Goal: Information Seeking & Learning: Find specific fact

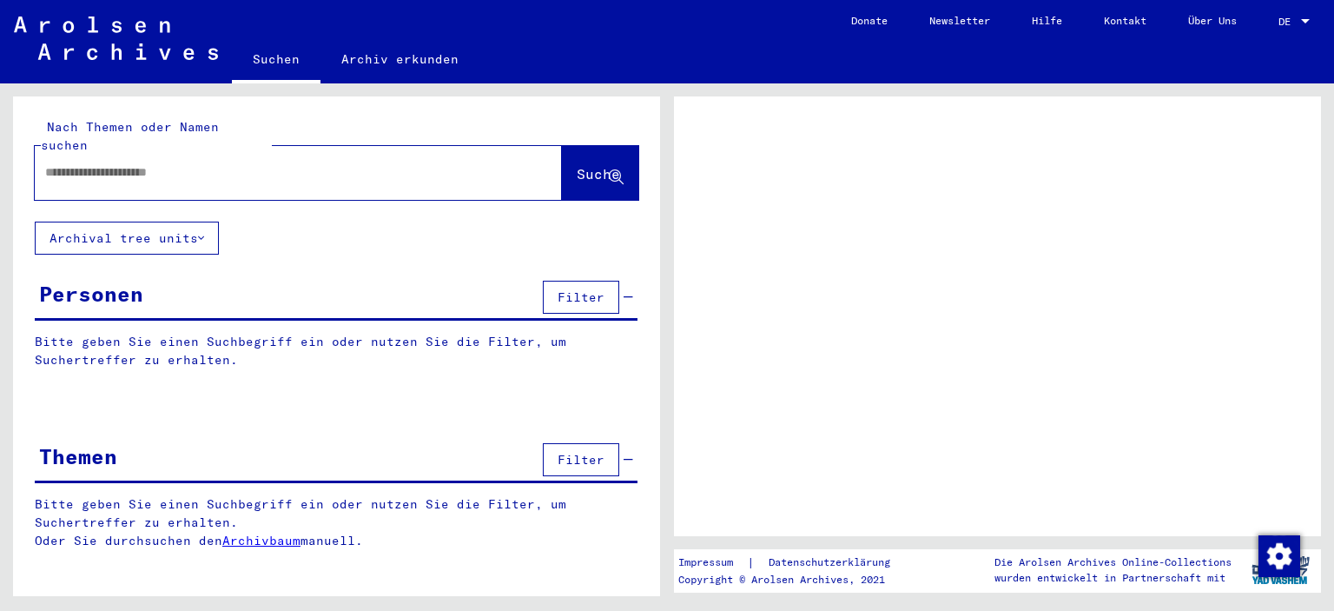
click at [208, 163] on div at bounding box center [278, 172] width 486 height 39
click at [151, 163] on input "text" at bounding box center [282, 172] width 475 height 18
type input "**********"
click at [583, 165] on span "Suche" at bounding box center [598, 173] width 43 height 17
click at [87, 333] on p "Bitte geben Sie einen Suchbegriff ein oder nutzen Sie die Filter, um Suchertref…" at bounding box center [336, 351] width 603 height 36
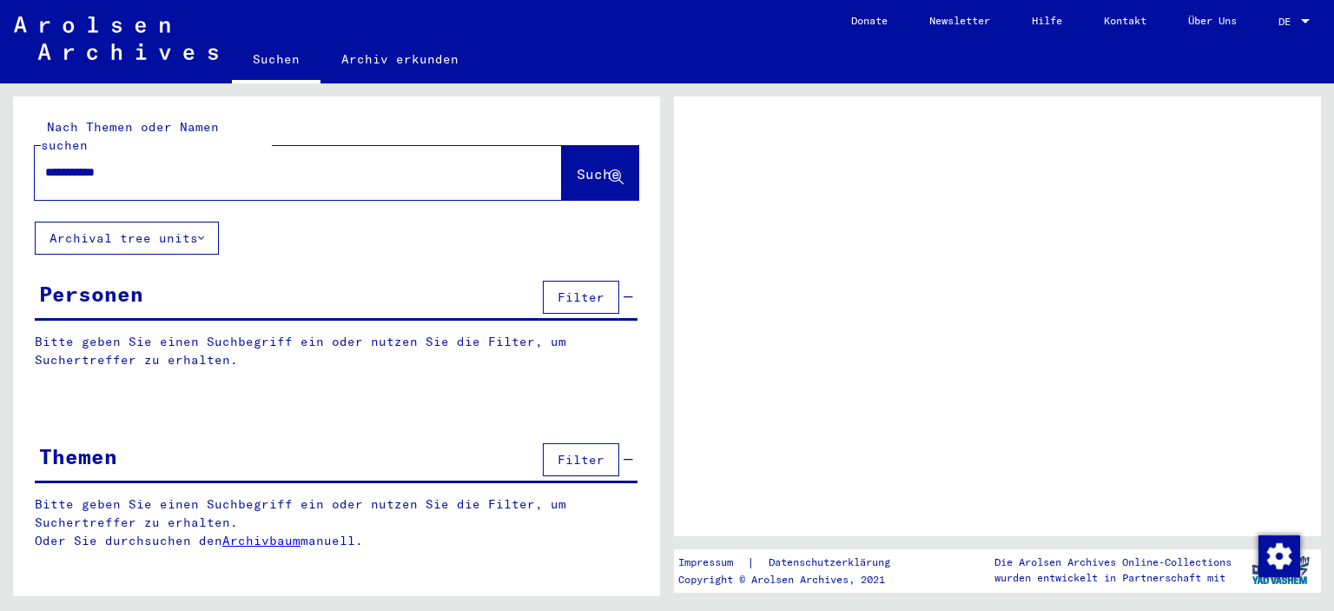
click at [87, 333] on p "Bitte geben Sie einen Suchbegriff ein oder nutzen Sie die Filter, um Suchertref…" at bounding box center [336, 351] width 603 height 36
click at [575, 289] on span "Filter" at bounding box center [581, 297] width 47 height 16
click at [579, 165] on span "Suche" at bounding box center [598, 173] width 43 height 17
click at [268, 57] on link "Suchen" at bounding box center [276, 60] width 89 height 45
